Goal: Task Accomplishment & Management: Complete application form

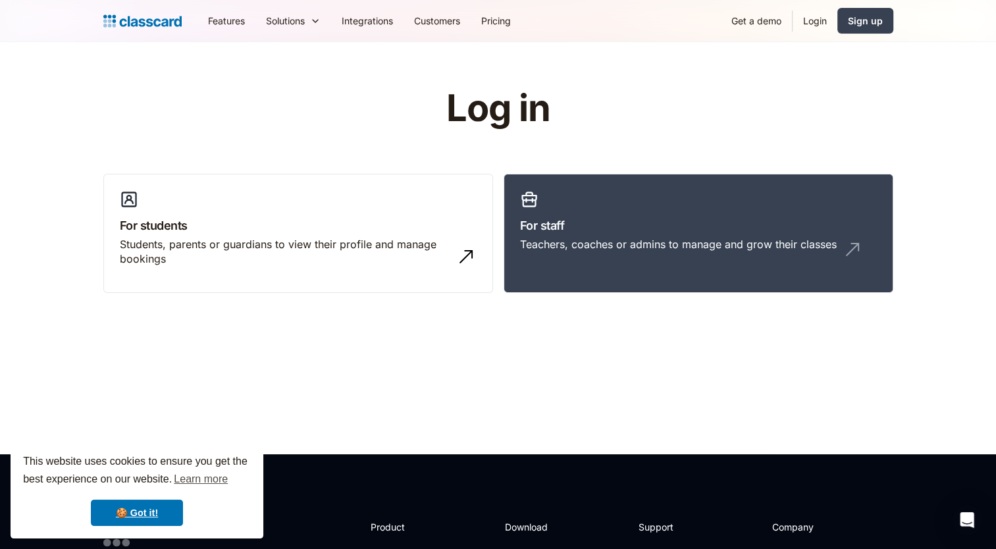
click at [816, 22] on link "Login" at bounding box center [814, 21] width 45 height 30
click at [868, 24] on div "Sign up" at bounding box center [865, 21] width 35 height 14
click at [857, 17] on div "Sign up" at bounding box center [865, 21] width 35 height 14
click at [821, 25] on link "Login" at bounding box center [814, 21] width 45 height 30
click at [828, 14] on link "Login" at bounding box center [814, 21] width 45 height 30
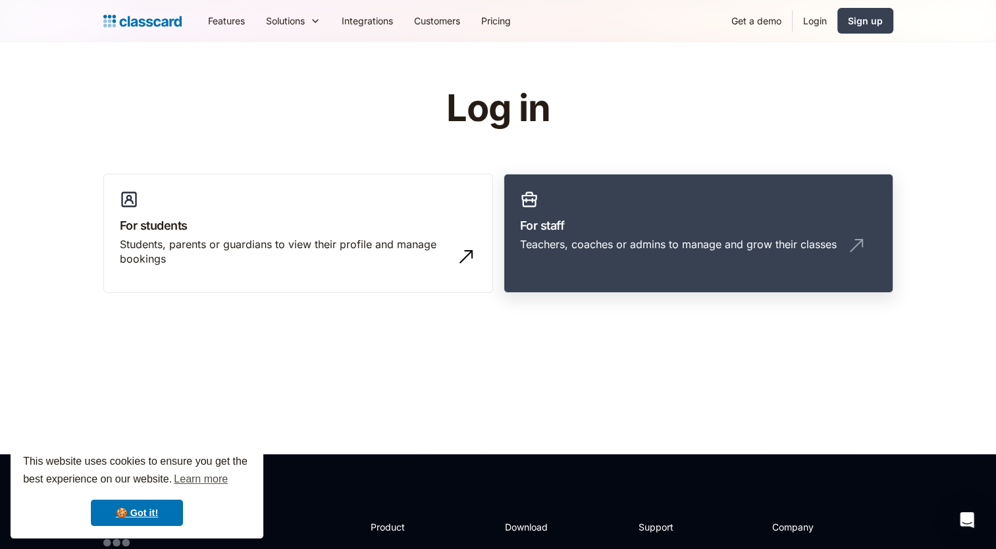
click at [606, 233] on h3 "For staff" at bounding box center [698, 226] width 357 height 18
